Goal: Transaction & Acquisition: Purchase product/service

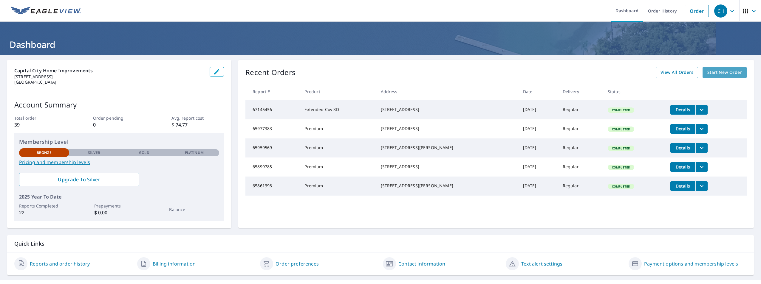
click at [711, 75] on span "Start New Order" at bounding box center [724, 72] width 35 height 7
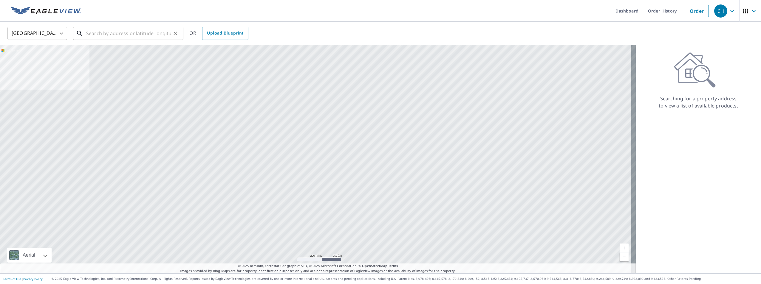
click at [121, 32] on input "text" at bounding box center [128, 33] width 85 height 17
paste input "[STREET_ADDRESS][PERSON_NAME]"
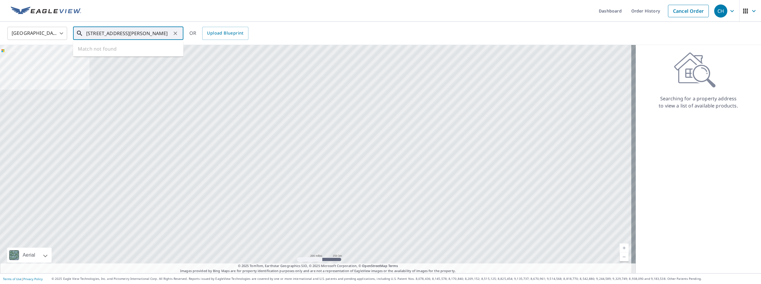
scroll to position [0, 3]
click at [165, 56] on p "[GEOGRAPHIC_DATA], IL 62711" at bounding box center [132, 57] width 94 height 6
type input "[STREET_ADDRESS][PERSON_NAME]"
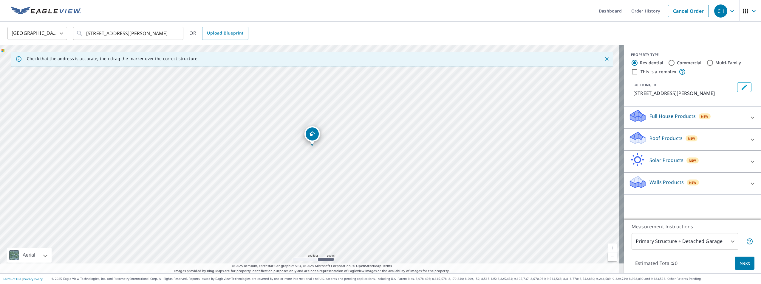
click at [649, 143] on div "Roof Products New" at bounding box center [686, 139] width 117 height 17
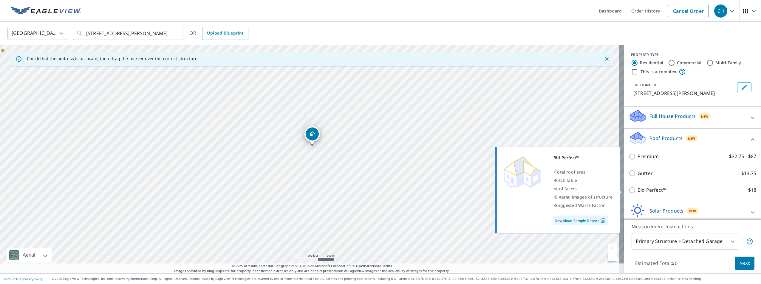
click at [649, 189] on p "Bid Perfect™" at bounding box center [651, 190] width 29 height 7
click at [637, 189] on input "Bid Perfect™ $18" at bounding box center [632, 190] width 9 height 7
checkbox input "true"
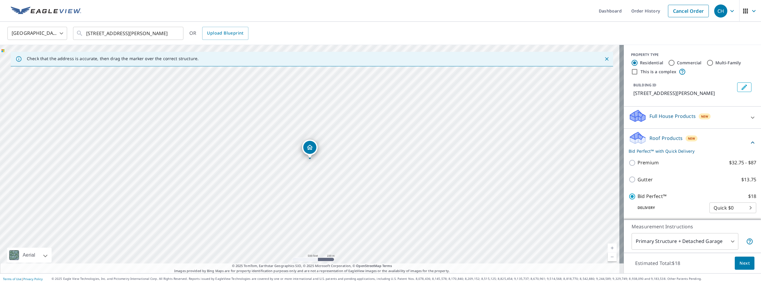
click at [709, 210] on body "CH CH Dashboard Order History Cancel Order CH [GEOGRAPHIC_DATA] [GEOGRAPHIC_DAT…" at bounding box center [380, 142] width 761 height 284
click at [676, 215] on div at bounding box center [380, 142] width 761 height 284
click at [735, 261] on button "Next" at bounding box center [745, 263] width 20 height 13
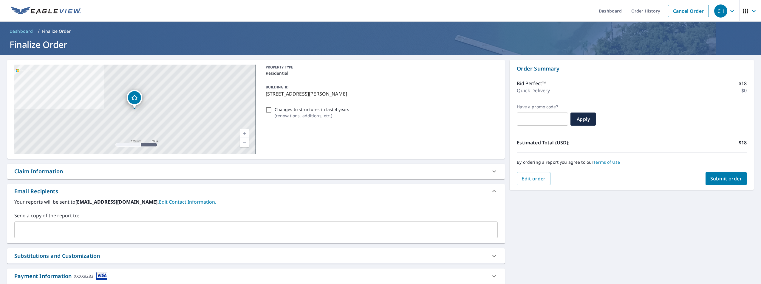
click at [724, 183] on button "Submit order" at bounding box center [725, 178] width 41 height 13
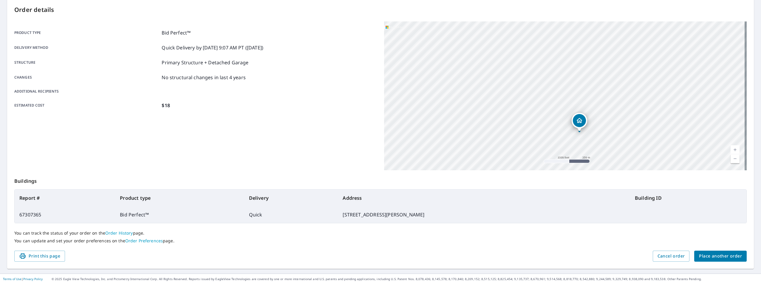
scroll to position [62, 0]
